Goal: Find contact information: Find contact information

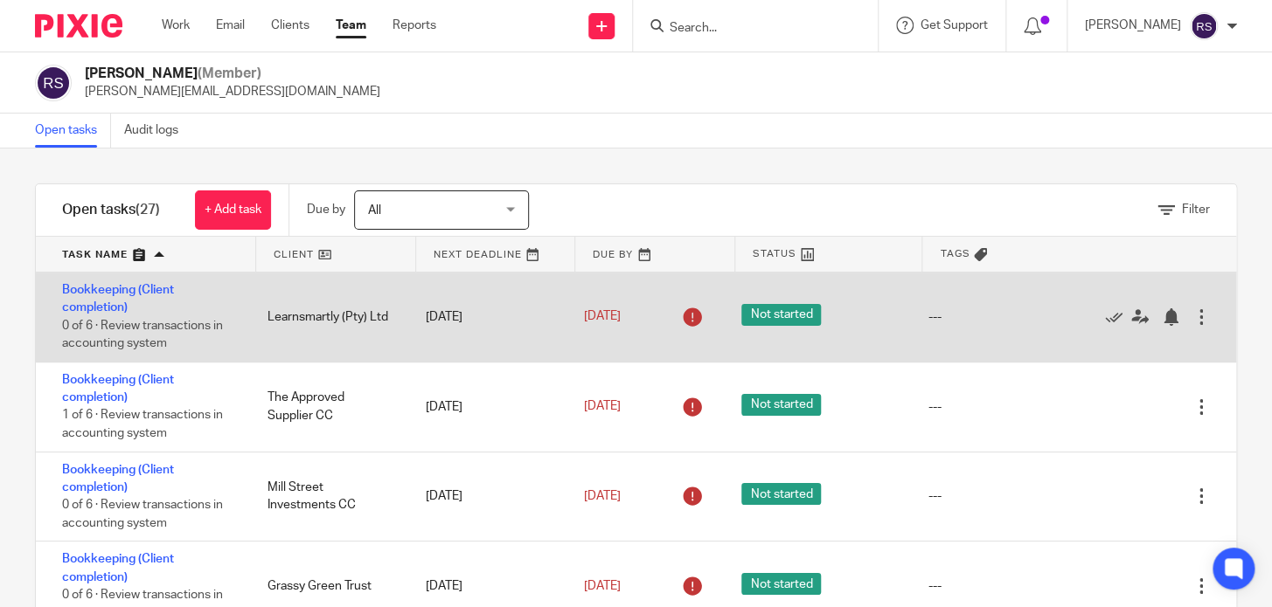
click at [325, 305] on div "Learnsmartly (Pty) Ltd" at bounding box center [329, 317] width 158 height 35
click at [61, 302] on div "Bookkeeping (Client completion) 0 of 6 · Review transactions in accounting syst…" at bounding box center [143, 317] width 214 height 89
click at [72, 295] on link "Bookkeeping (Client completion)" at bounding box center [118, 299] width 112 height 30
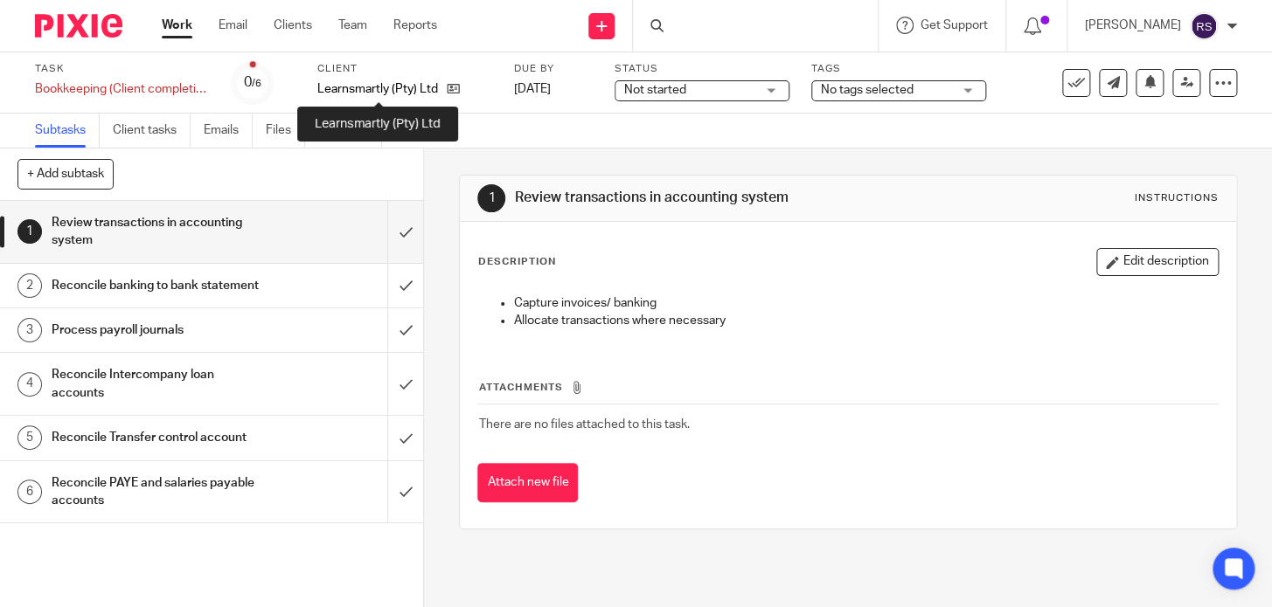
click at [390, 83] on p "Learnsmartly (Pty) Ltd" at bounding box center [377, 88] width 121 height 17
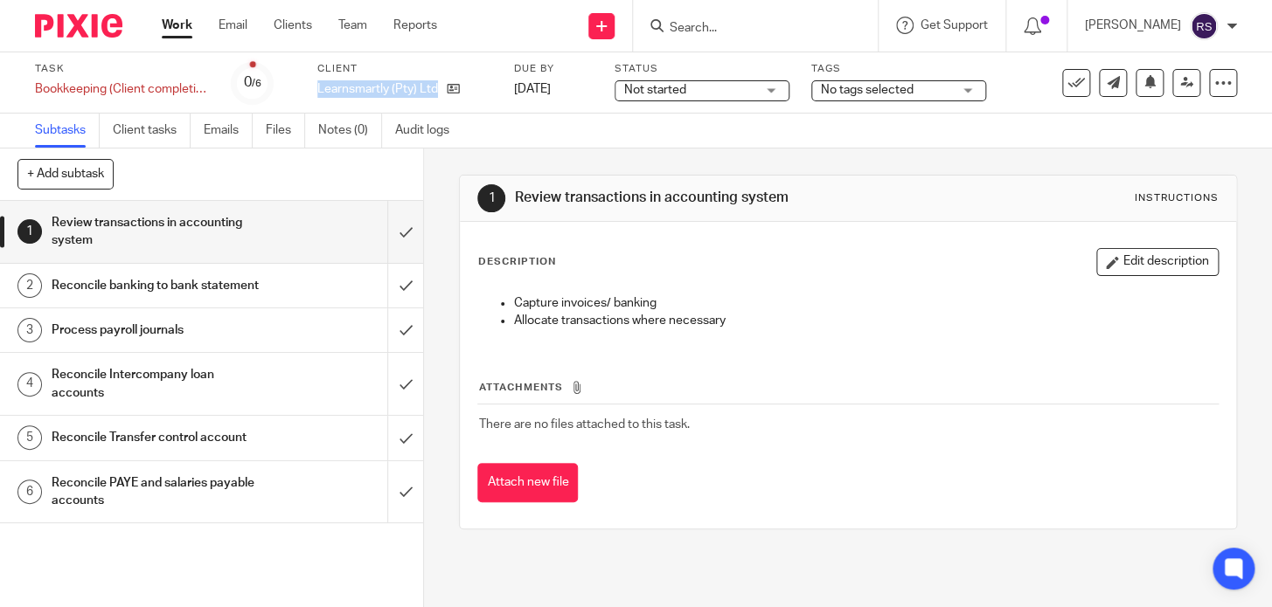
copy div "Learnsmartly (Pty) Ltd"
click at [728, 25] on input "Search" at bounding box center [746, 29] width 157 height 16
paste input "Learnsmartly (Pty) Ltd"
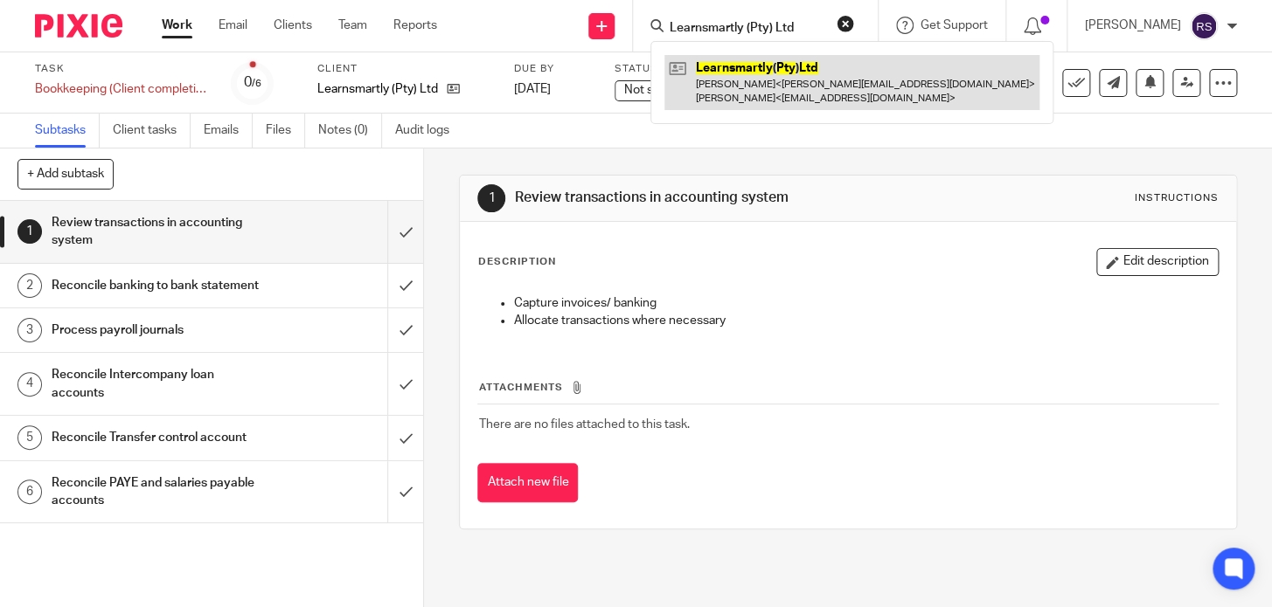
type input "Learnsmartly (Pty) Ltd"
click at [757, 69] on link at bounding box center [851, 82] width 375 height 54
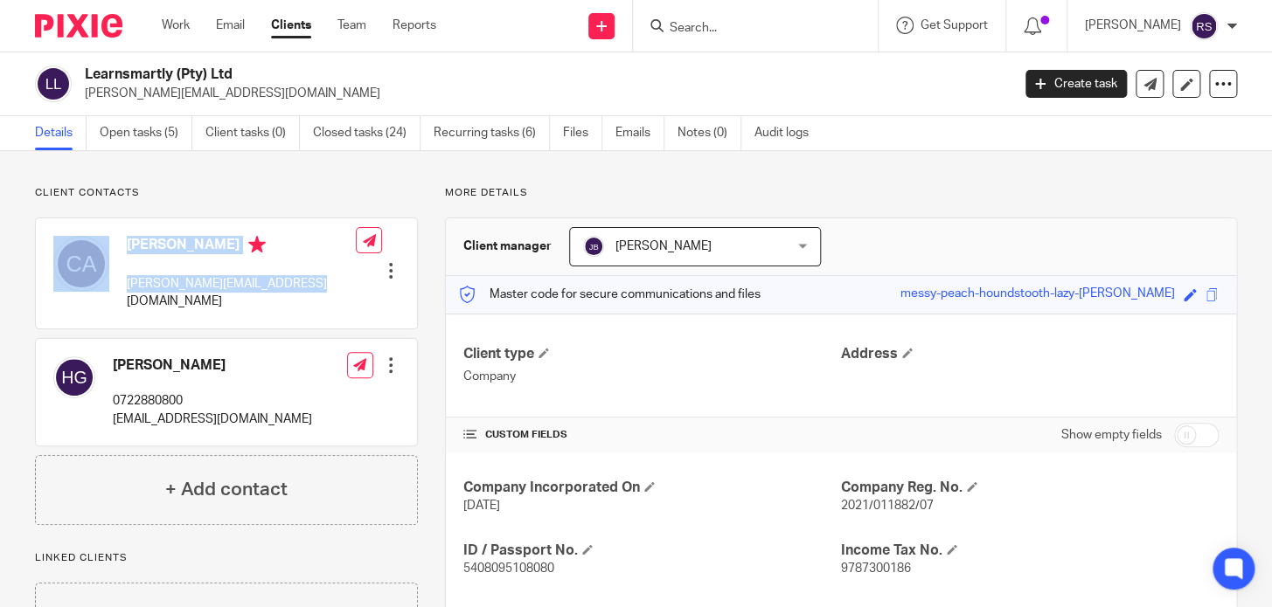
drag, startPoint x: 304, startPoint y: 286, endPoint x: 114, endPoint y: 289, distance: 190.6
click at [114, 289] on div "Colin Adam colin@enneainternational.com Edit contact Create client from contact…" at bounding box center [226, 273] width 381 height 110
click at [241, 297] on div "Colin Adam colin@enneainternational.com" at bounding box center [204, 273] width 302 height 93
drag, startPoint x: 311, startPoint y: 288, endPoint x: 127, endPoint y: 297, distance: 184.6
click at [127, 297] on div "Colin Adam colin@enneainternational.com Edit contact Create client from contact…" at bounding box center [226, 273] width 381 height 110
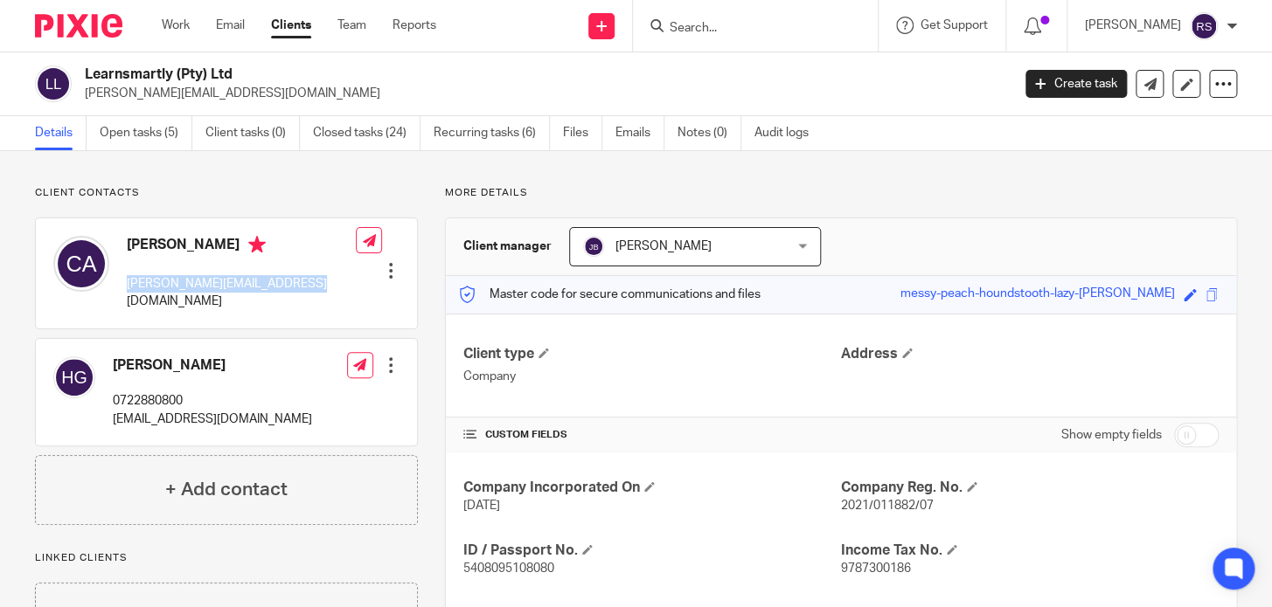
copy p "colin@enneainternational.com"
click at [627, 133] on link "Emails" at bounding box center [639, 133] width 49 height 34
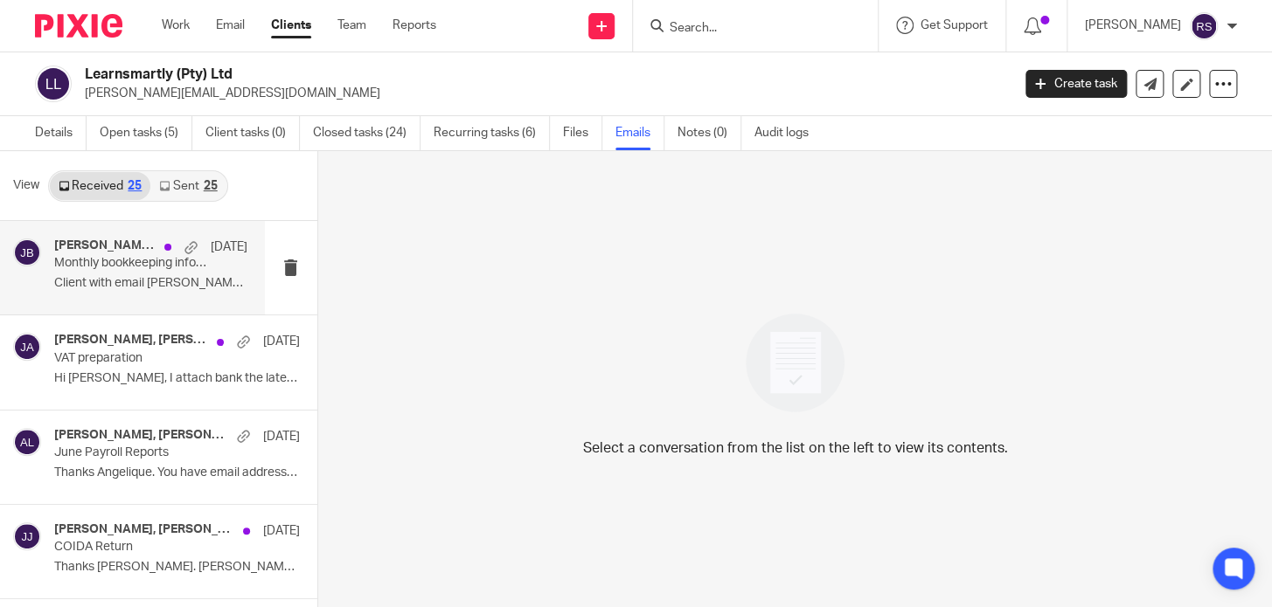
click at [120, 279] on p "Client with email [PERSON_NAME][EMAIL_ADDRESS][DOMAIN_NAME]..." at bounding box center [150, 283] width 193 height 15
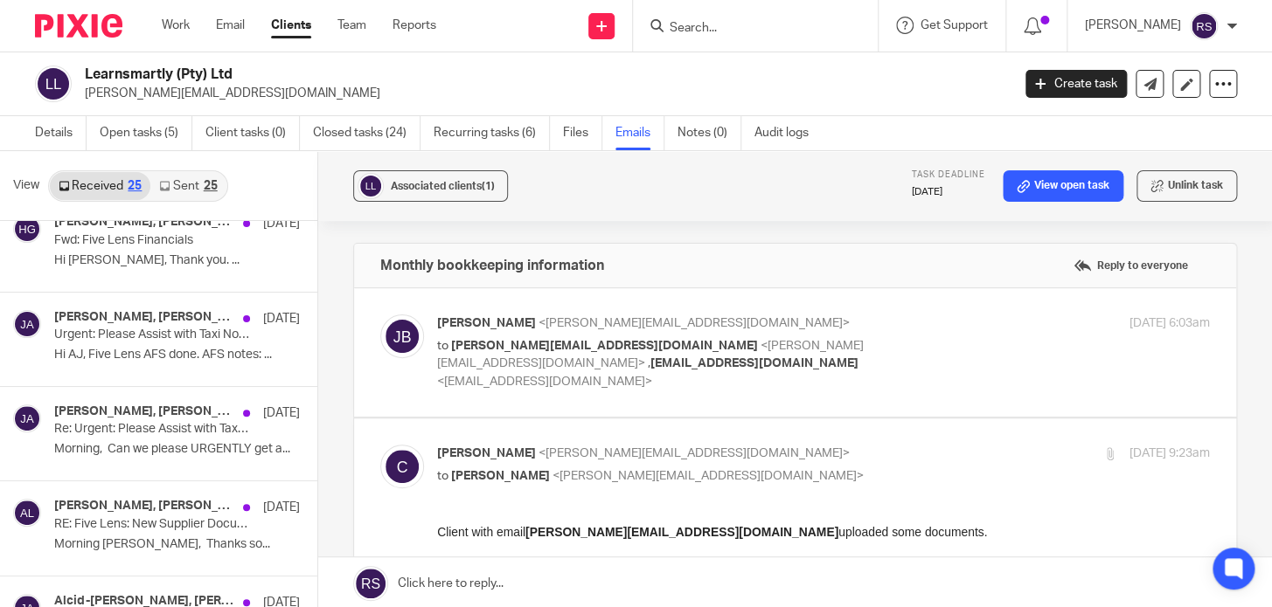
scroll to position [523, 0]
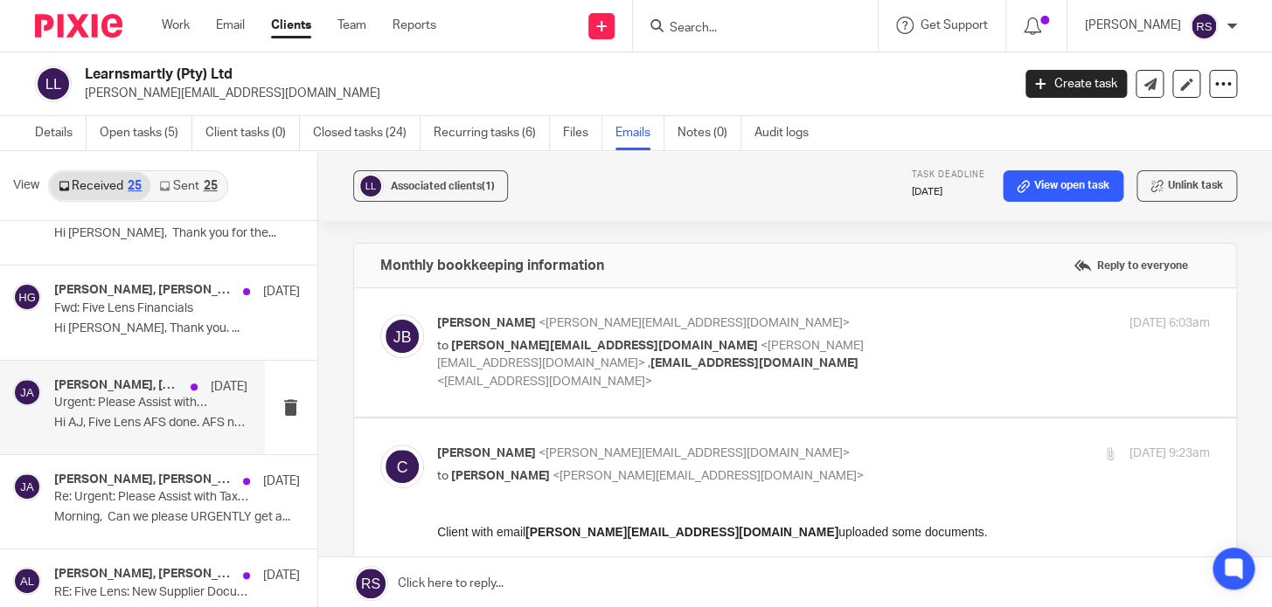
click at [155, 420] on p "Hi AJ, Five Lens AFS done. AFS notes: ..." at bounding box center [150, 423] width 193 height 15
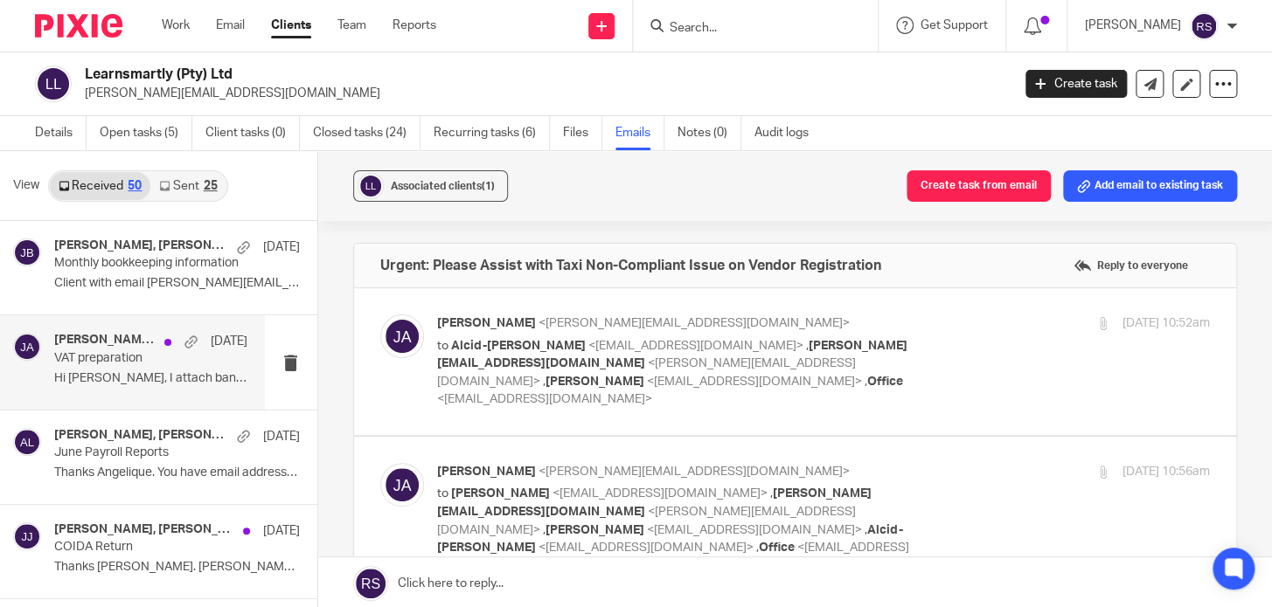
scroll to position [0, 0]
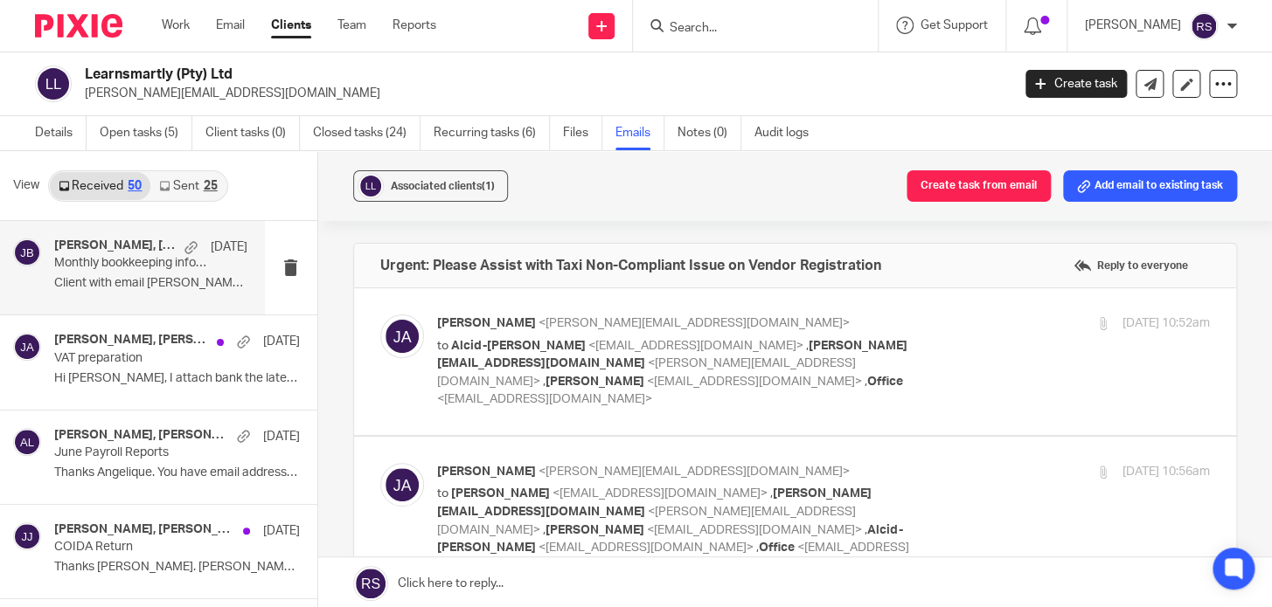
click at [162, 302] on div "[PERSON_NAME], [PERSON_NAME] [DATE] Monthly bookkeeping information Client with…" at bounding box center [132, 268] width 265 height 94
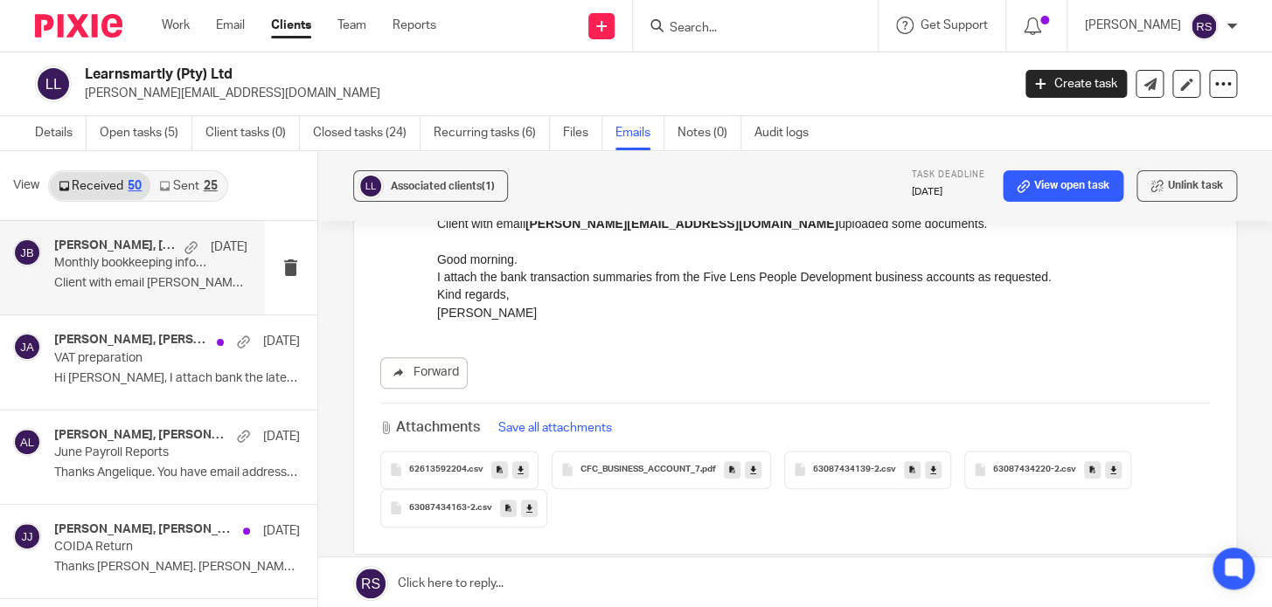
scroll to position [303, 0]
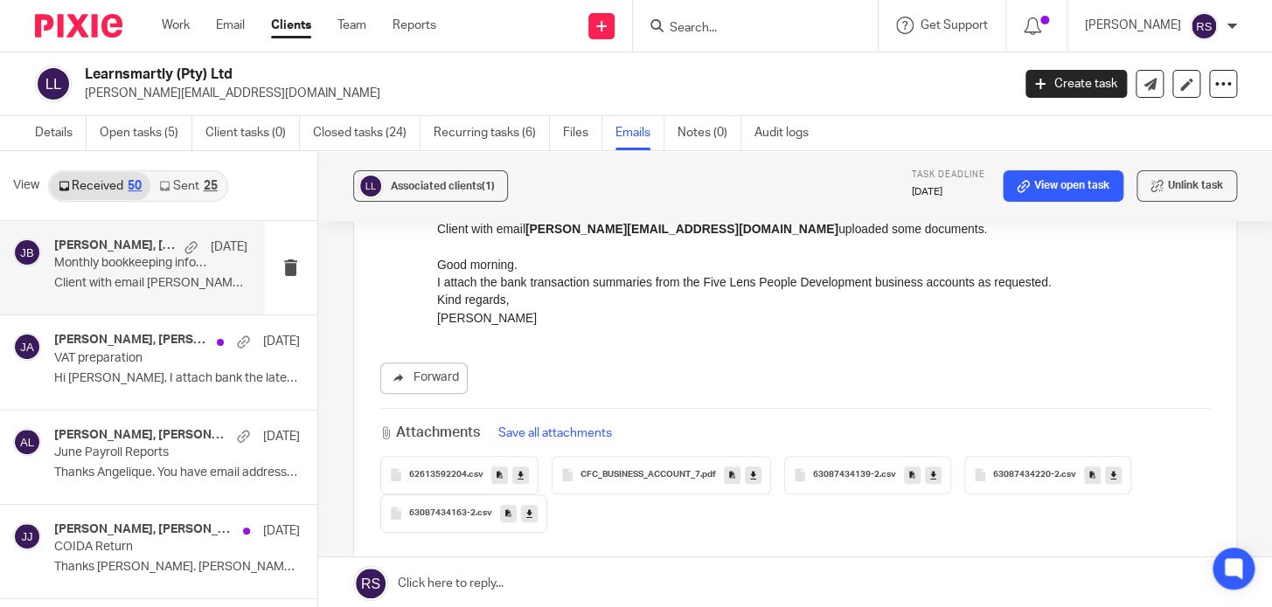
click at [446, 470] on span "62613592204" at bounding box center [438, 475] width 58 height 10
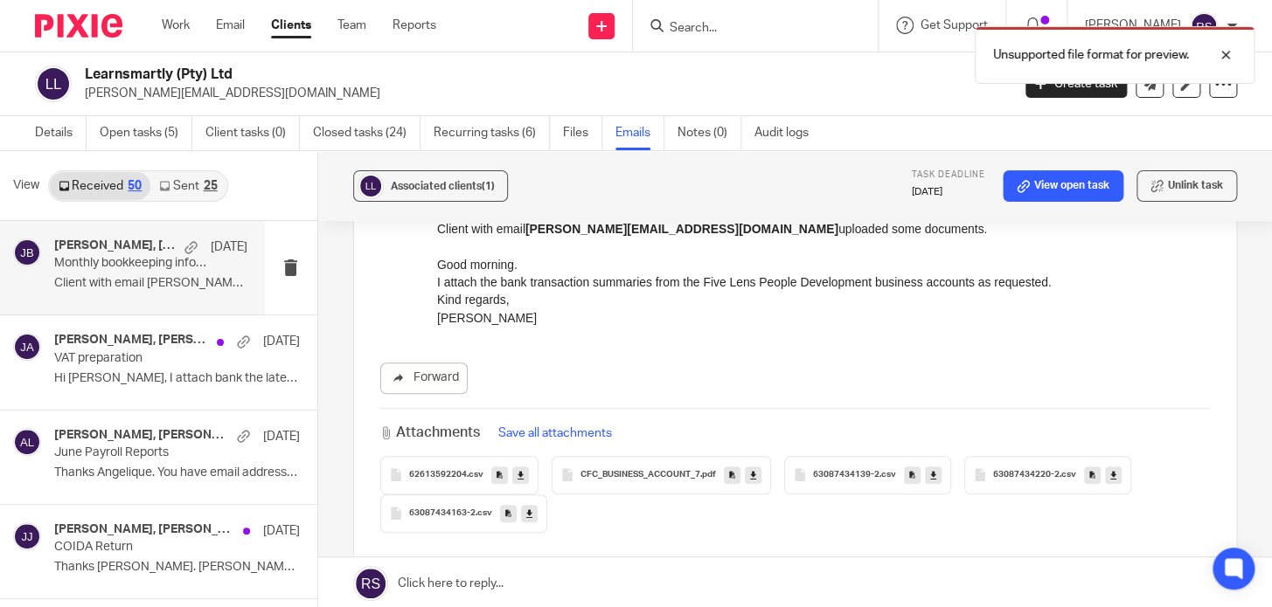
click at [641, 470] on span "CFC_BUSINESS_ACCOUNT_7" at bounding box center [640, 475] width 120 height 10
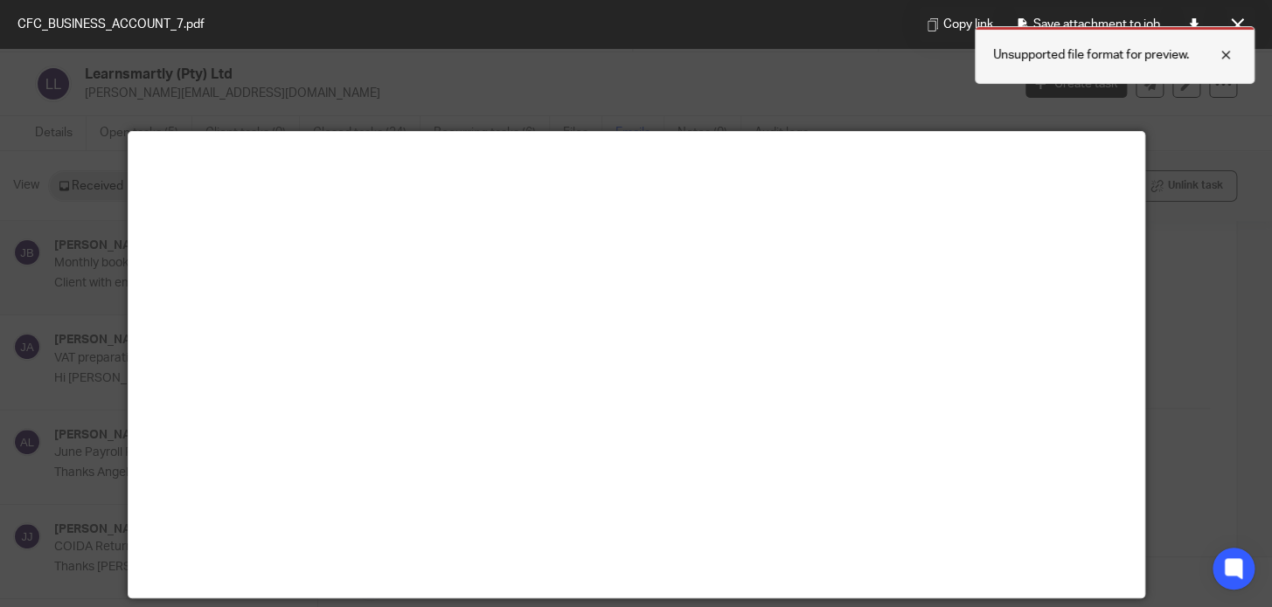
click at [1229, 55] on div at bounding box center [1212, 55] width 47 height 21
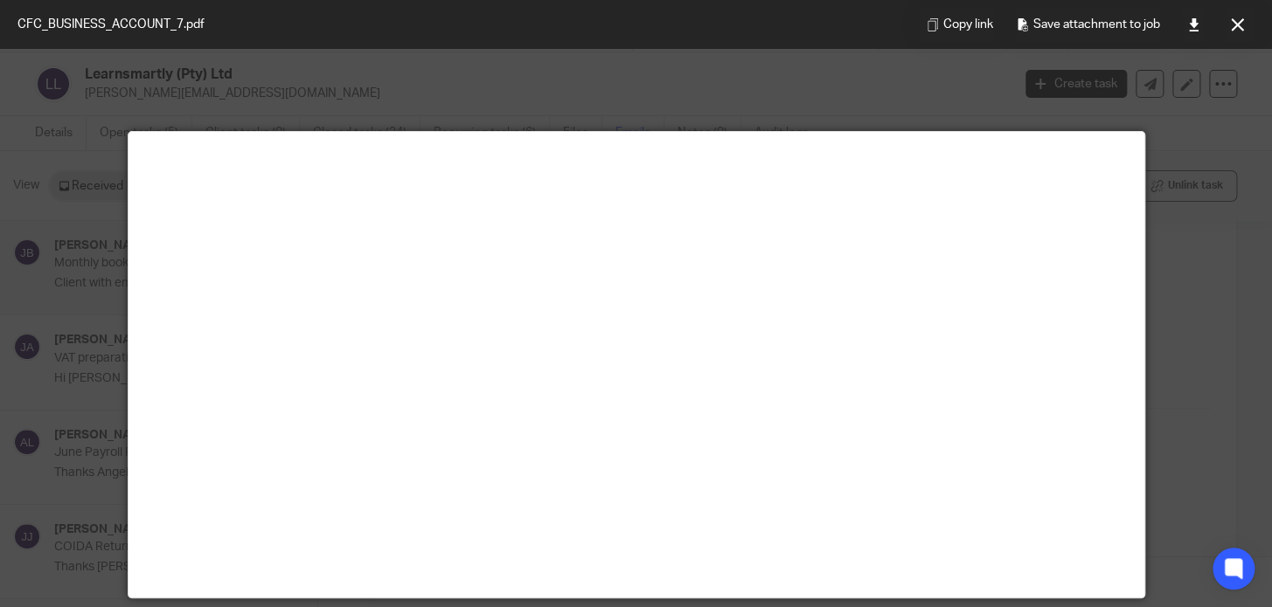
click at [1180, 191] on div at bounding box center [636, 303] width 1272 height 607
click at [1237, 28] on icon at bounding box center [1237, 24] width 13 height 13
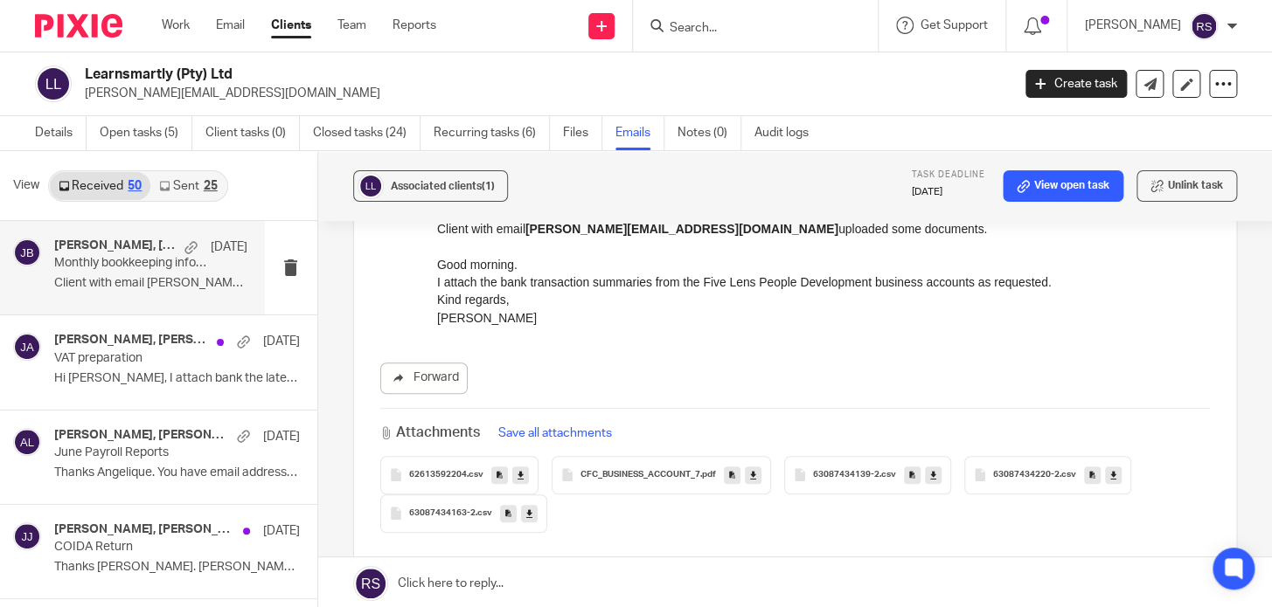
click at [517, 468] on icon at bounding box center [520, 474] width 6 height 13
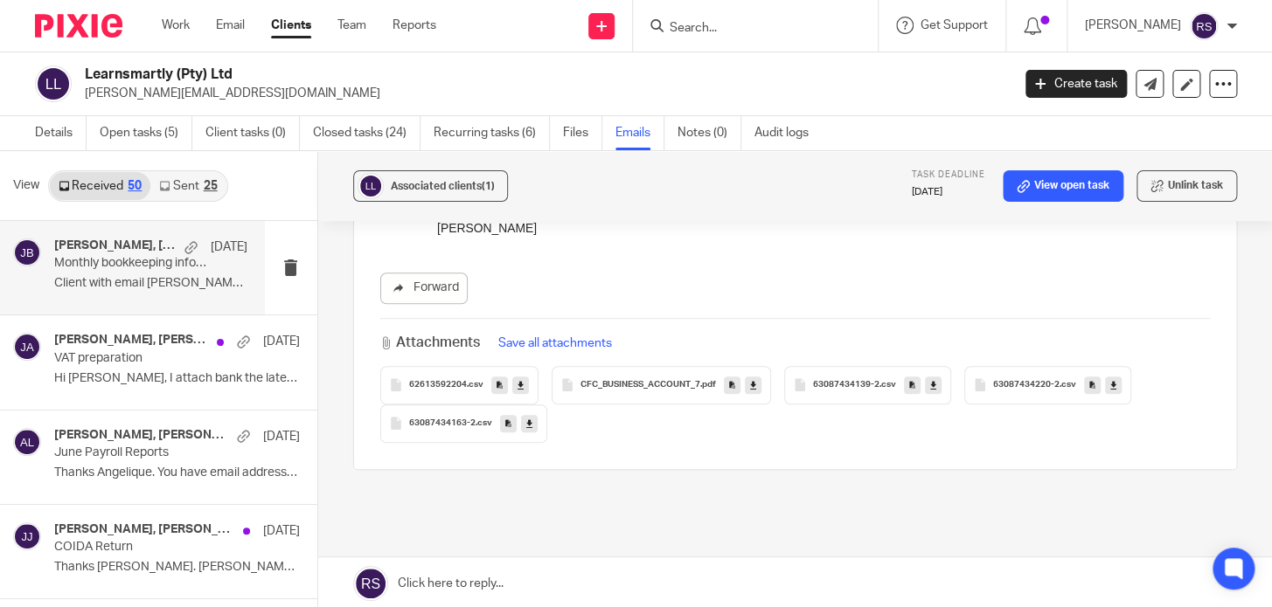
scroll to position [397, 0]
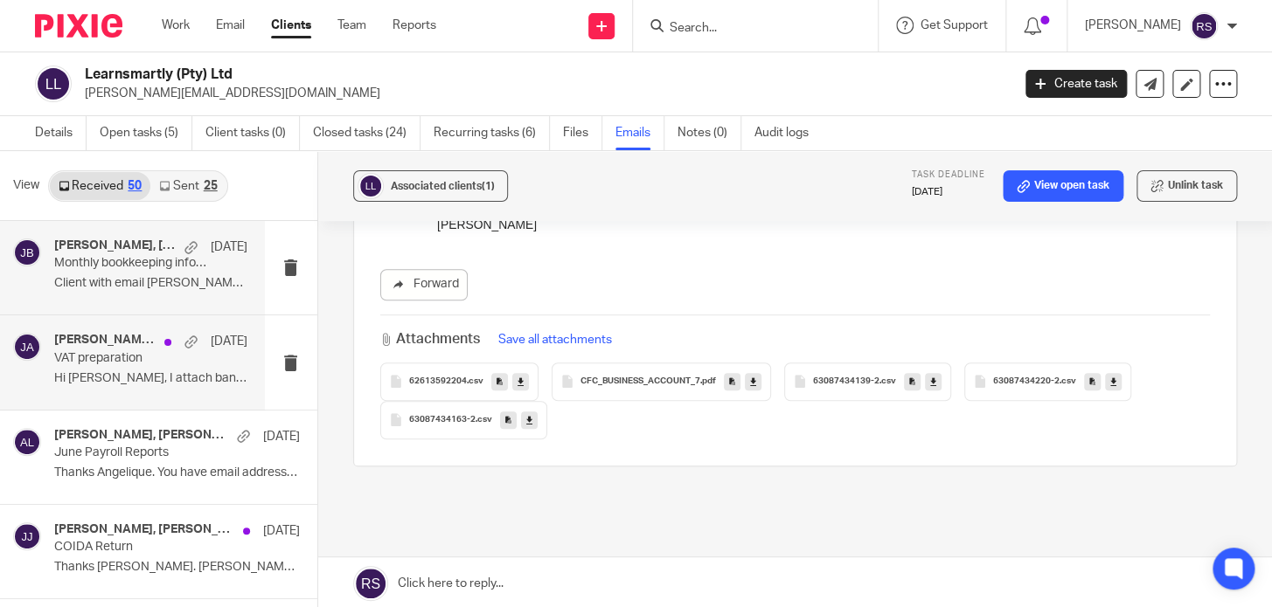
click at [118, 380] on p "Hi [PERSON_NAME], I attach bank the latest..." at bounding box center [150, 378] width 193 height 15
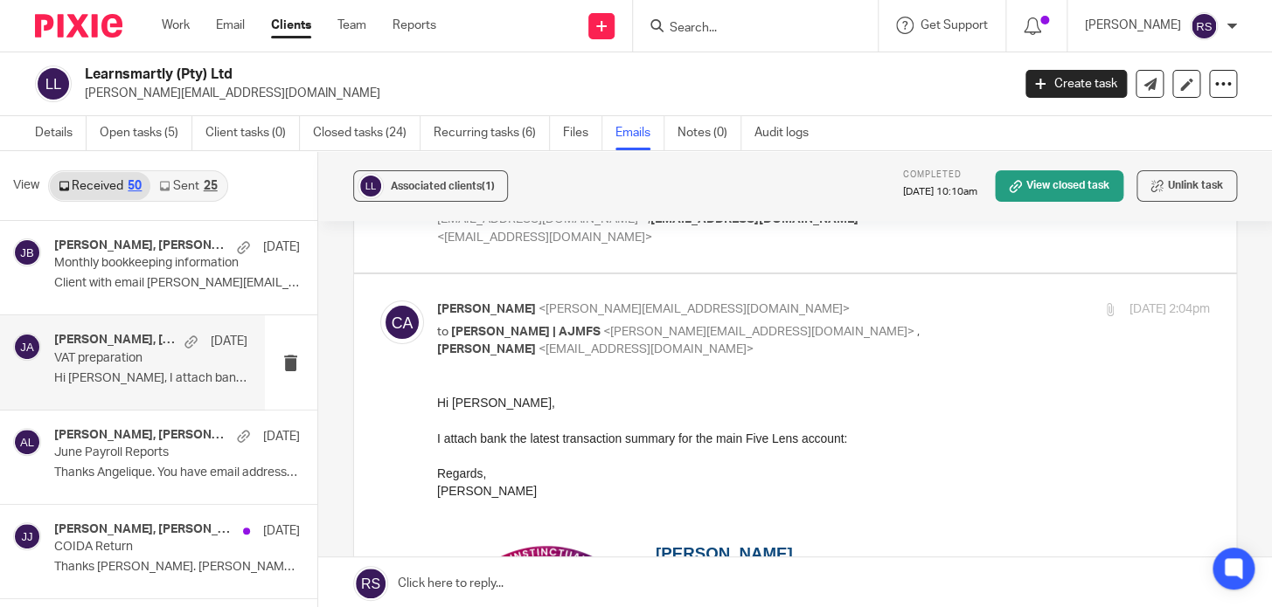
scroll to position [158, 0]
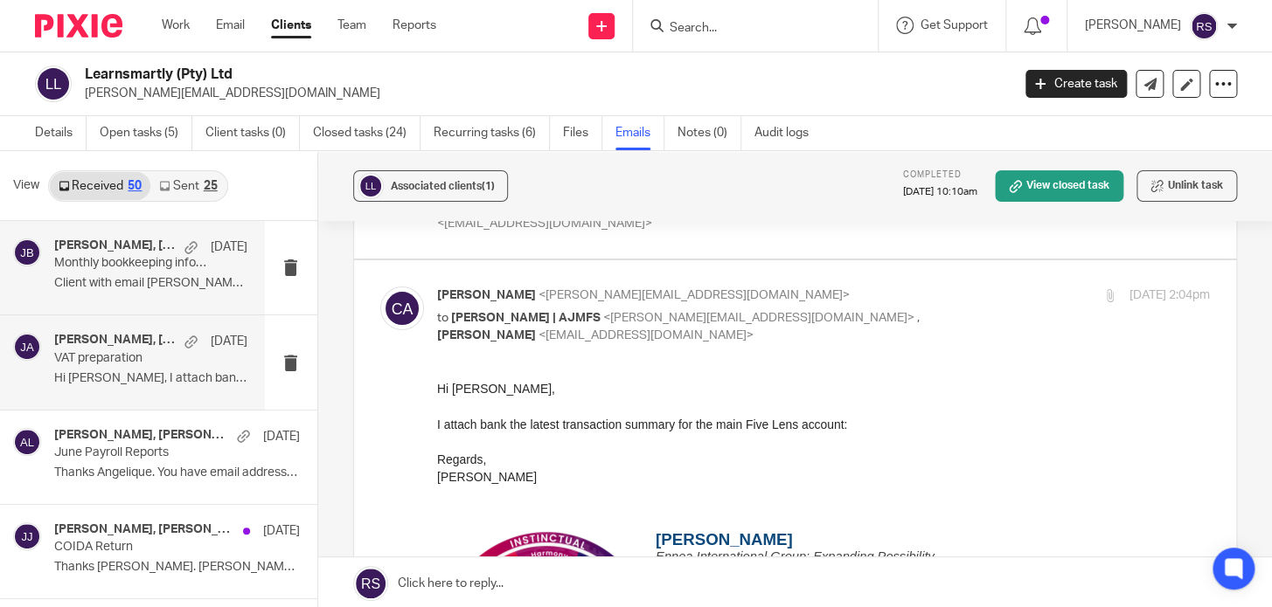
click at [174, 295] on div "[PERSON_NAME], [PERSON_NAME] [DATE] Monthly bookkeeping information Client with…" at bounding box center [150, 268] width 193 height 59
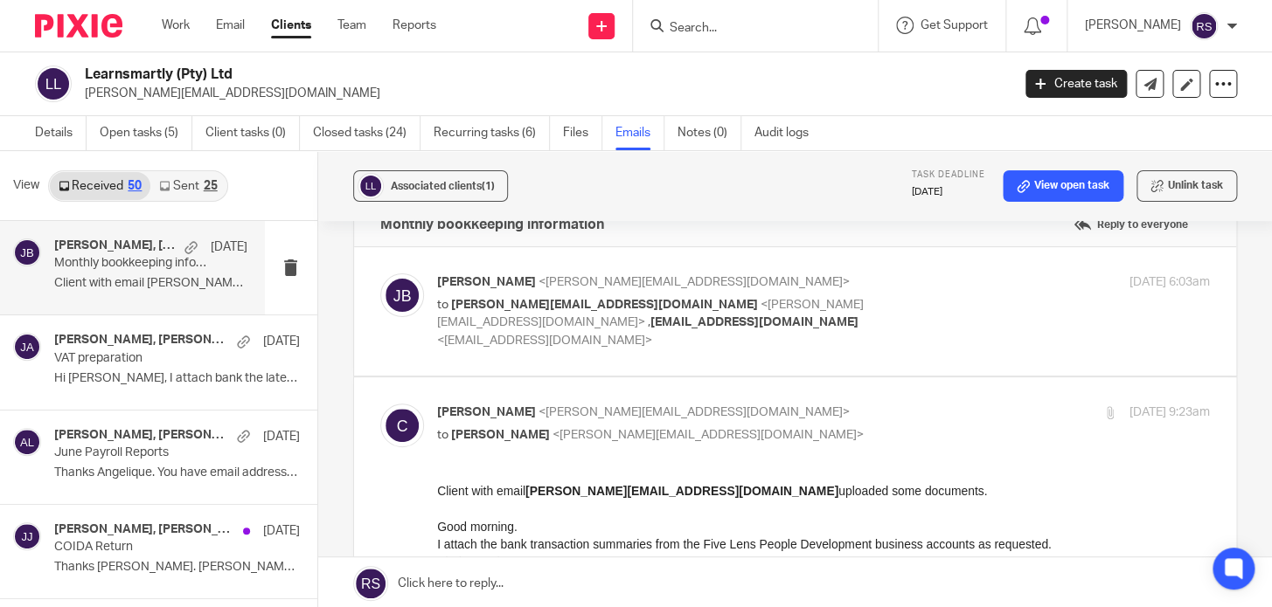
scroll to position [0, 0]
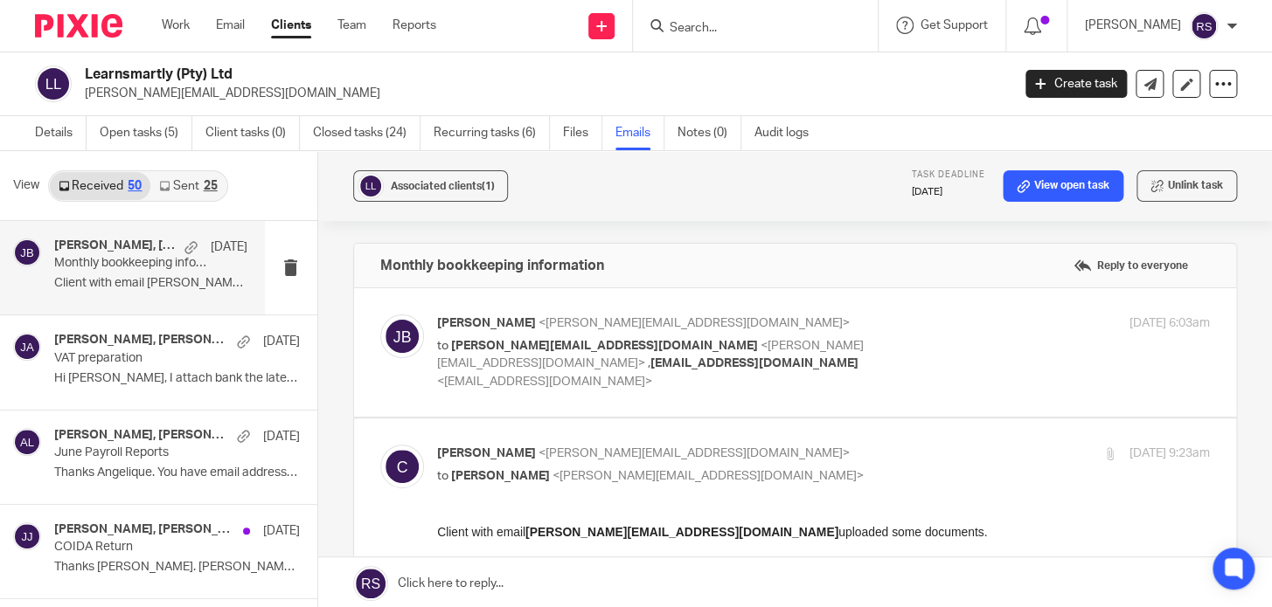
click at [884, 338] on p "to [PERSON_NAME][EMAIL_ADDRESS][DOMAIN_NAME] <[PERSON_NAME][EMAIL_ADDRESS][DOMA…" at bounding box center [694, 364] width 515 height 54
checkbox input "true"
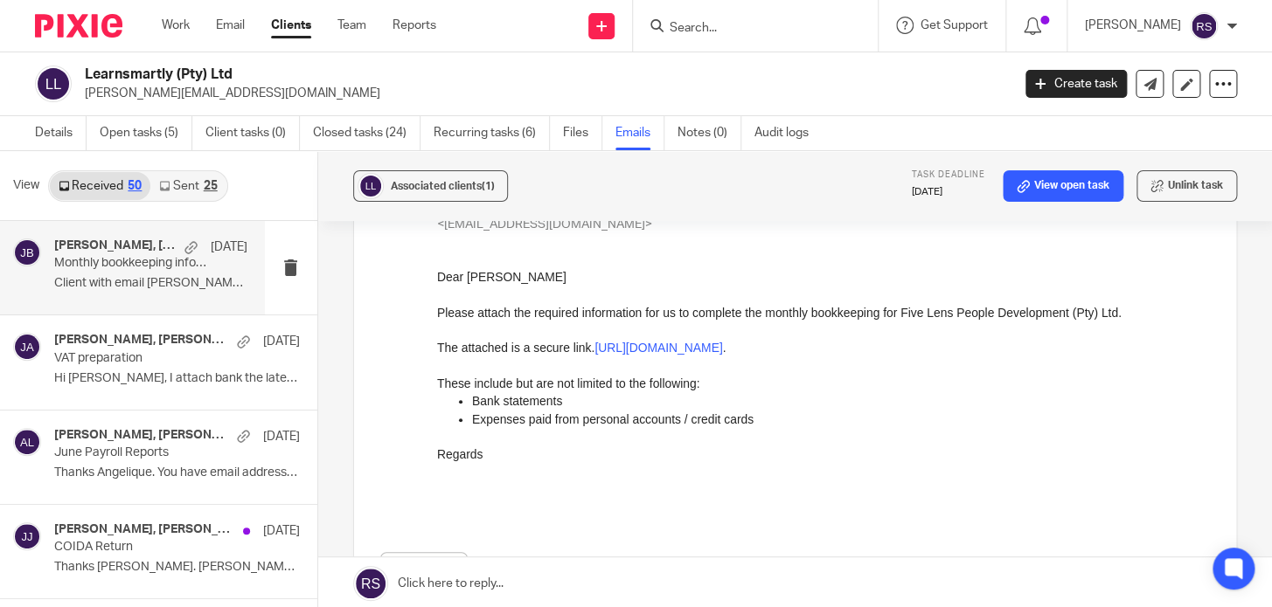
scroll to position [158, 0]
click at [102, 475] on p "Thanks Angelique. You have email addresses..." at bounding box center [150, 473] width 193 height 15
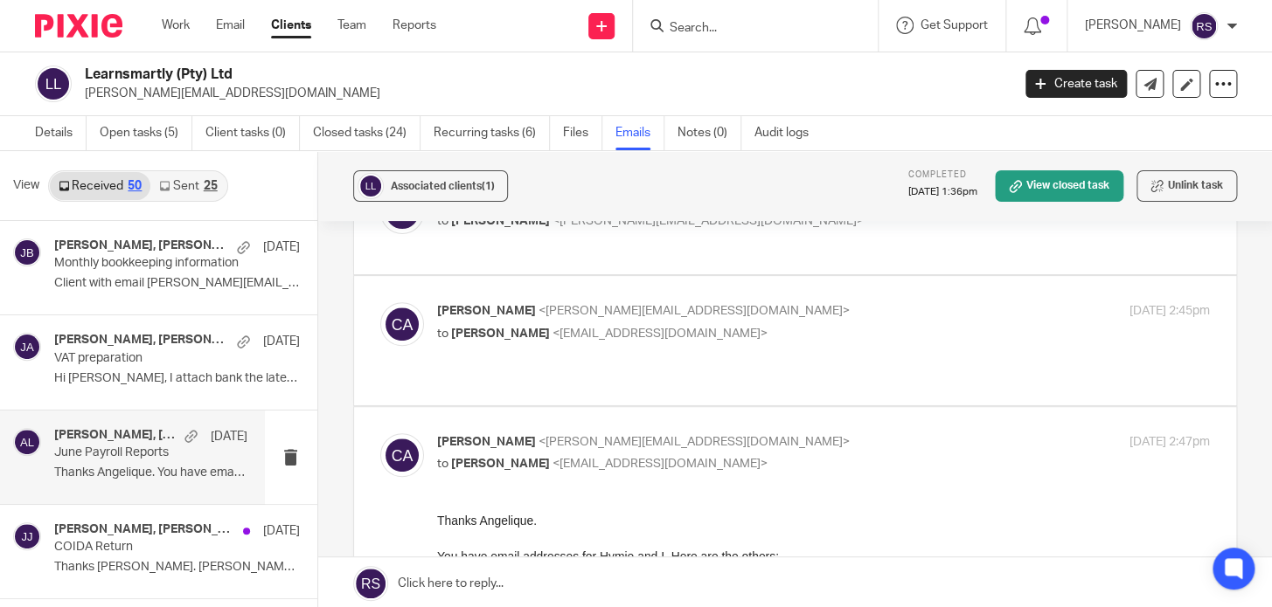
scroll to position [238, 0]
